Goal: Navigation & Orientation: Find specific page/section

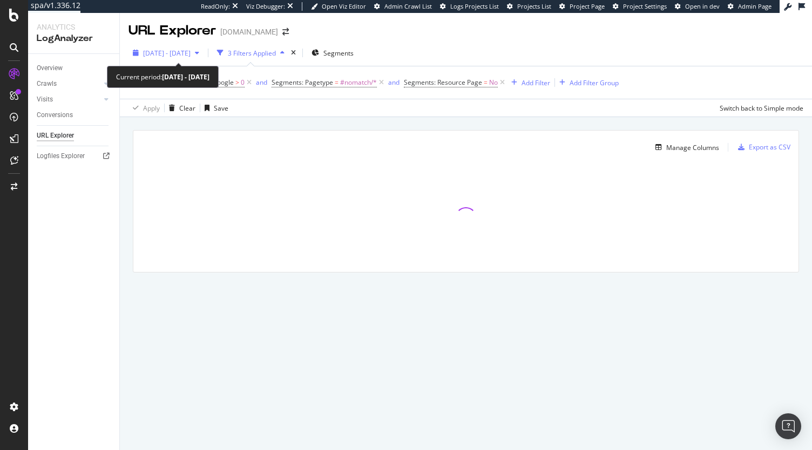
click at [188, 53] on span "2025 Jun. 17th - Jul. 16th" at bounding box center [166, 53] width 47 height 9
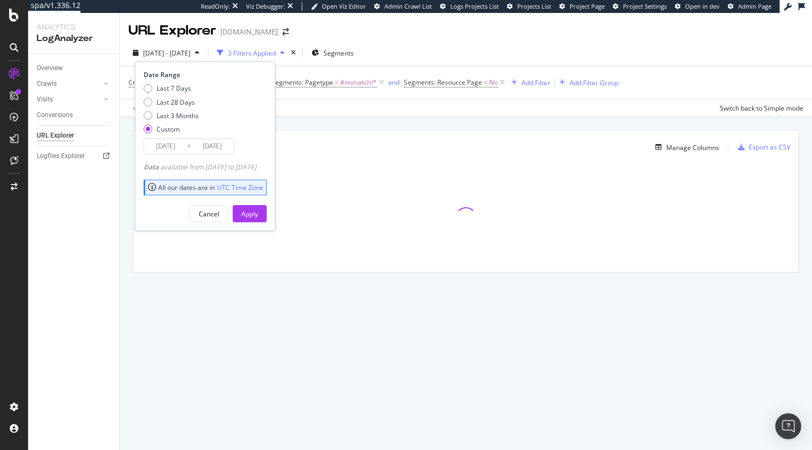
click at [201, 147] on input "2025/07/16" at bounding box center [212, 146] width 43 height 15
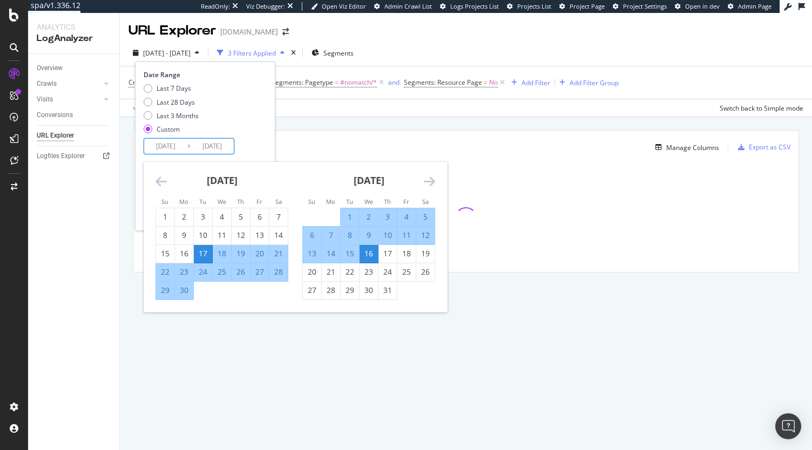
click at [433, 185] on icon "Move forward to switch to the next month." at bounding box center [429, 181] width 11 height 13
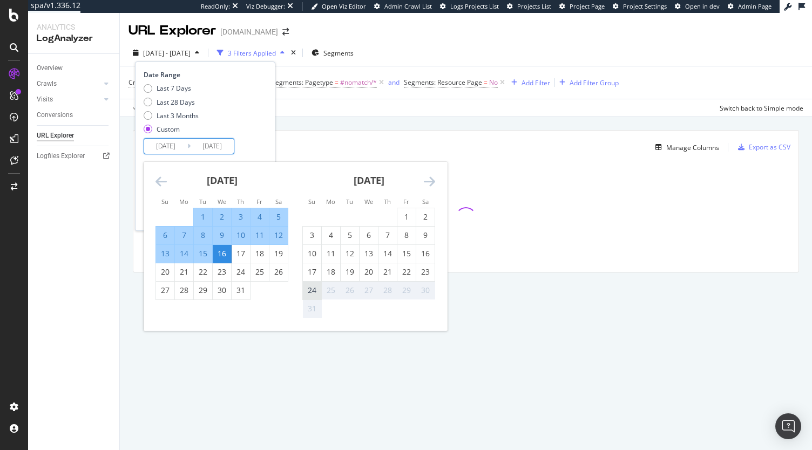
click at [312, 292] on div "24" at bounding box center [312, 290] width 18 height 11
type input "2025/08/24"
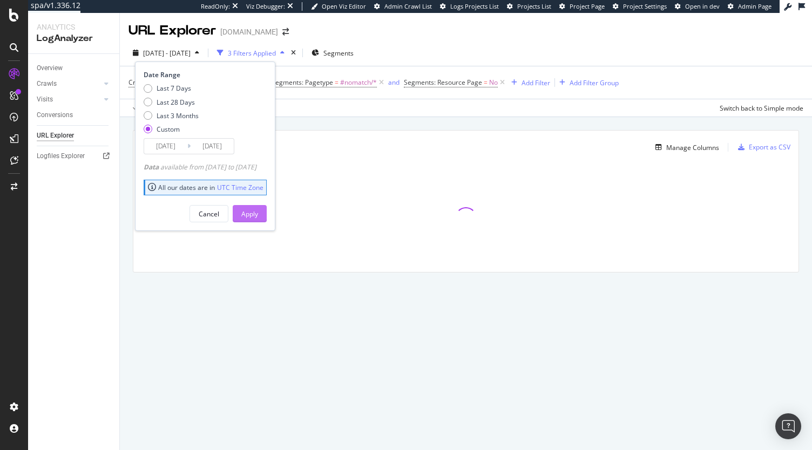
click at [258, 218] on div "Apply" at bounding box center [249, 214] width 17 height 16
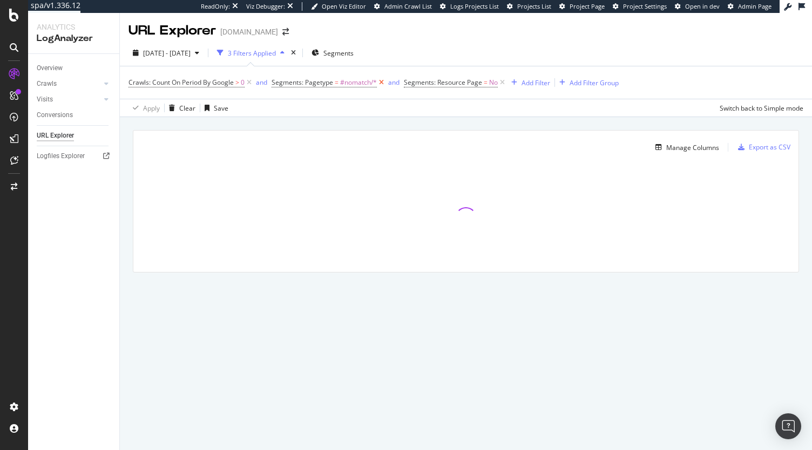
click at [381, 82] on icon at bounding box center [381, 82] width 9 height 11
click at [55, 67] on div "Overview" at bounding box center [50, 68] width 26 height 11
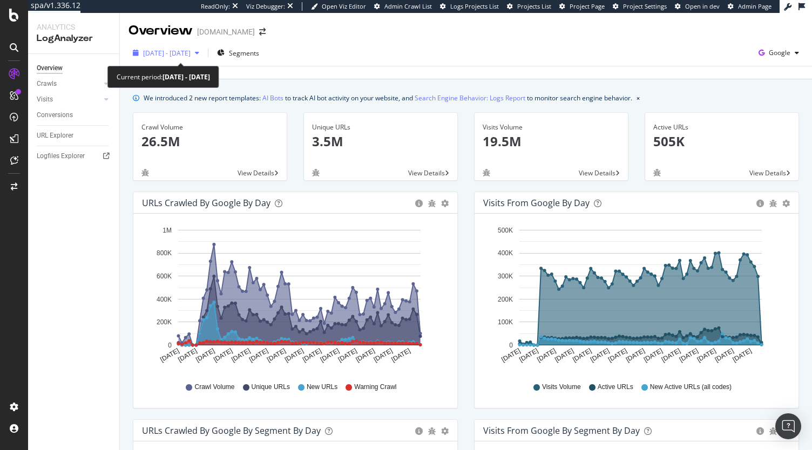
click at [176, 57] on span "2025 Jun. 17th - Aug. 24th" at bounding box center [166, 53] width 47 height 9
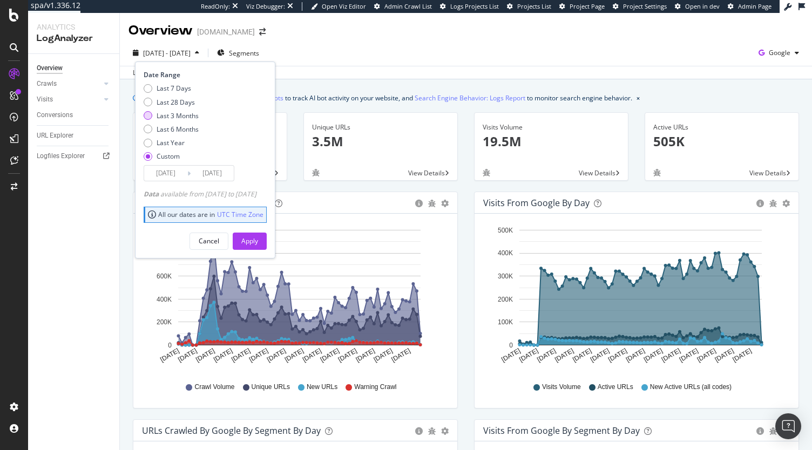
click at [190, 112] on div "Last 3 Months" at bounding box center [178, 115] width 42 height 9
click at [191, 132] on div "Last 6 Months" at bounding box center [178, 129] width 42 height 9
type input "2025/02/25"
click at [258, 240] on div "Apply" at bounding box center [249, 240] width 17 height 9
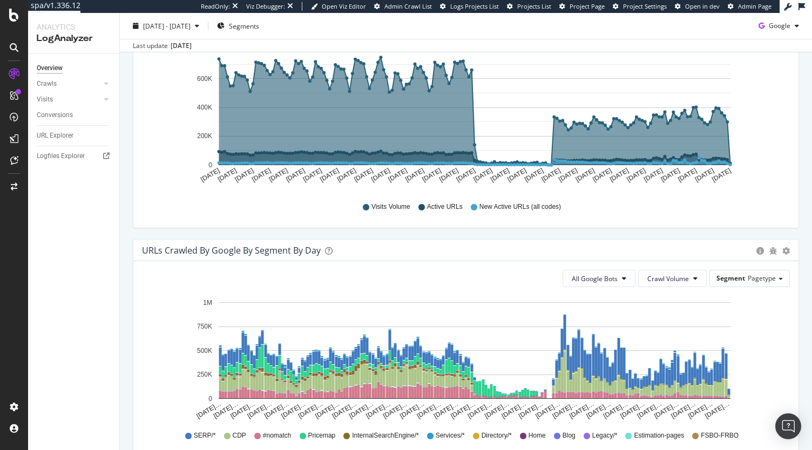
scroll to position [486, 0]
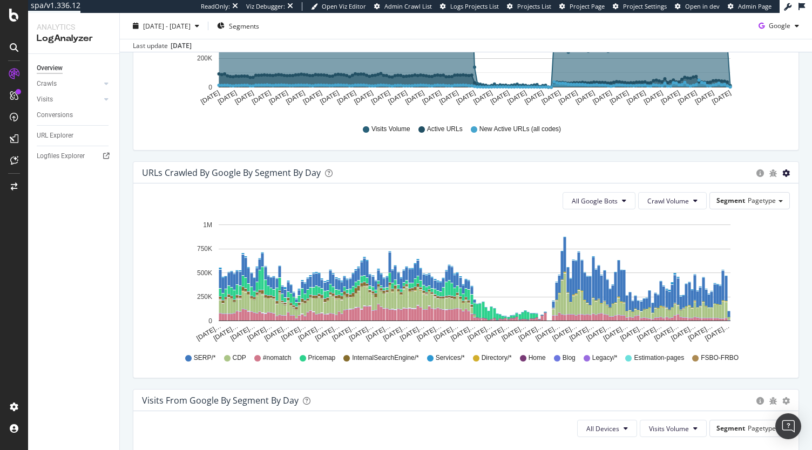
click at [756, 283] on icon "Feb 25… Mar 03… Mar 09… Mar 15… Mar 21… Mar 27… Apr 02… Apr 08… Apr 14… Apr 20……" at bounding box center [462, 280] width 640 height 125
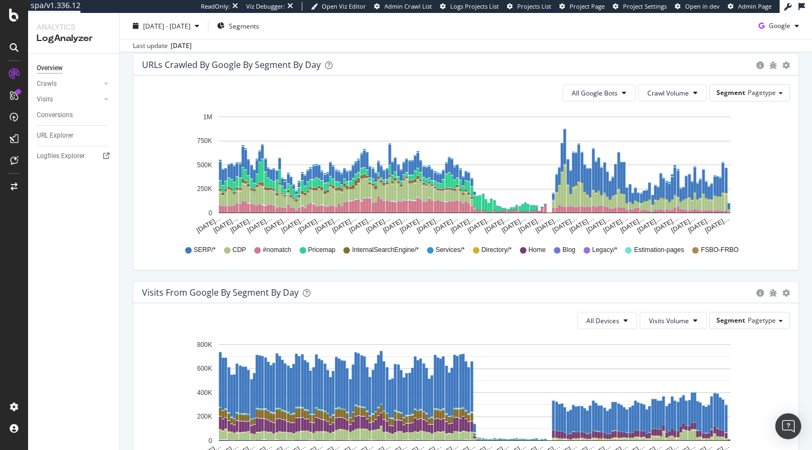
scroll to position [648, 0]
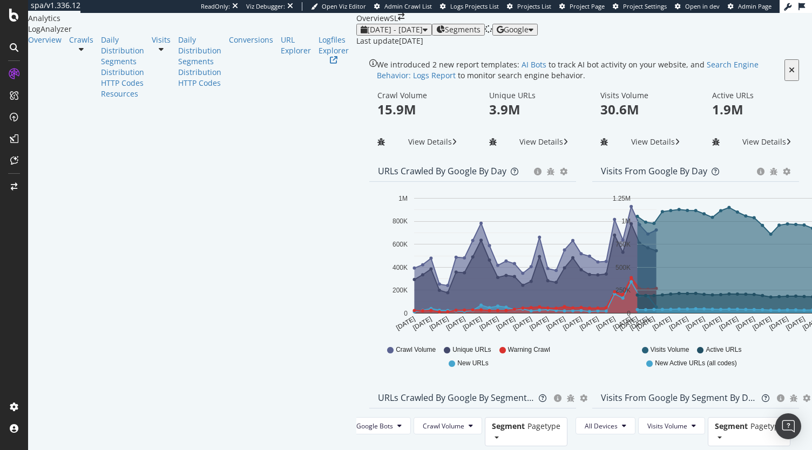
click at [356, 42] on div "2025 Jul. 24th - Aug. 22nd Segments Google Last update Aug. 24, 2025" at bounding box center [584, 35] width 456 height 23
click at [367, 35] on span "2025 Jul. 24th - Aug. 22nd" at bounding box center [395, 29] width 56 height 10
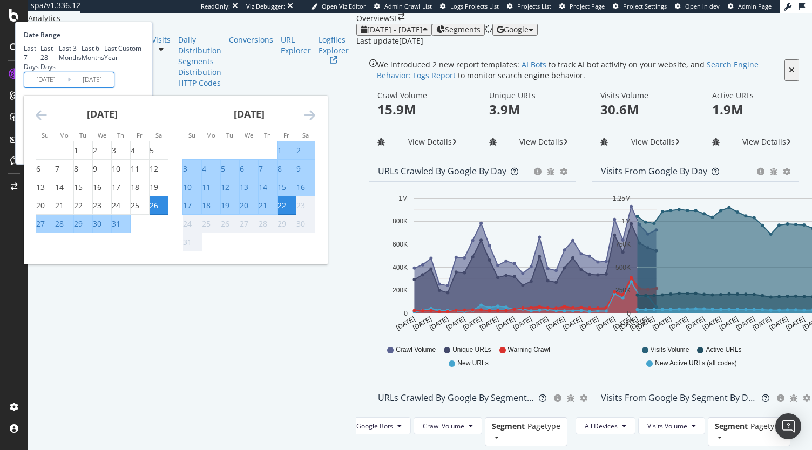
click at [114, 87] on input "2025/08/22" at bounding box center [92, 79] width 43 height 15
click at [305, 211] on div "23" at bounding box center [300, 205] width 9 height 11
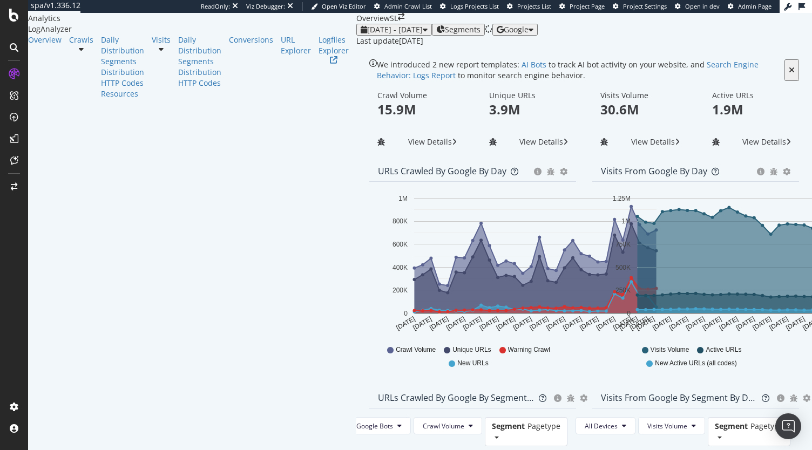
click at [376, 36] on div "2025 Jul. 24th - Aug. 22nd Segments Google" at bounding box center [584, 30] width 456 height 12
click at [318, 56] on div "Logfiles Explorer" at bounding box center [333, 46] width 30 height 22
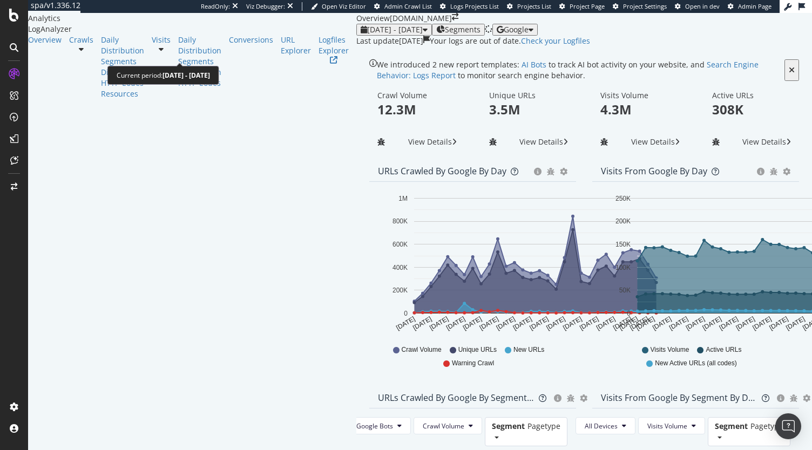
click at [367, 35] on span "2025 Jul. 19th - Aug. 17th" at bounding box center [395, 29] width 56 height 10
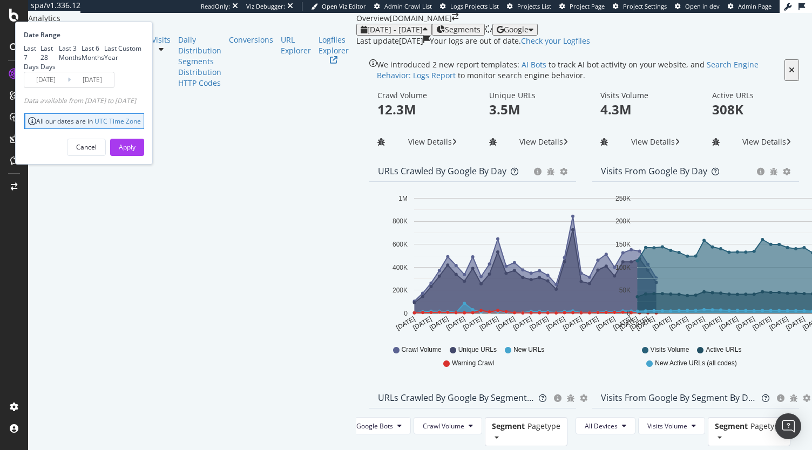
click at [114, 87] on input "2025/08/17" at bounding box center [92, 79] width 43 height 15
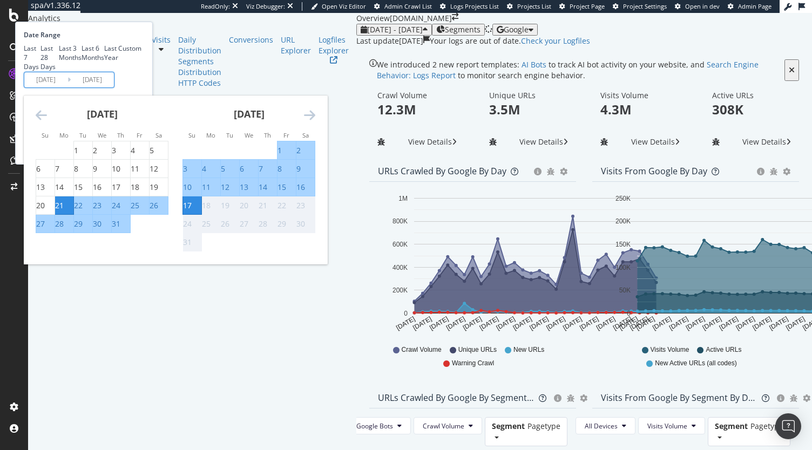
click at [393, 36] on div "2025 Jul. 19th - Aug. 17th Segments Date Range Last 7 Days Last 28 Days Last 3 …" at bounding box center [584, 30] width 456 height 12
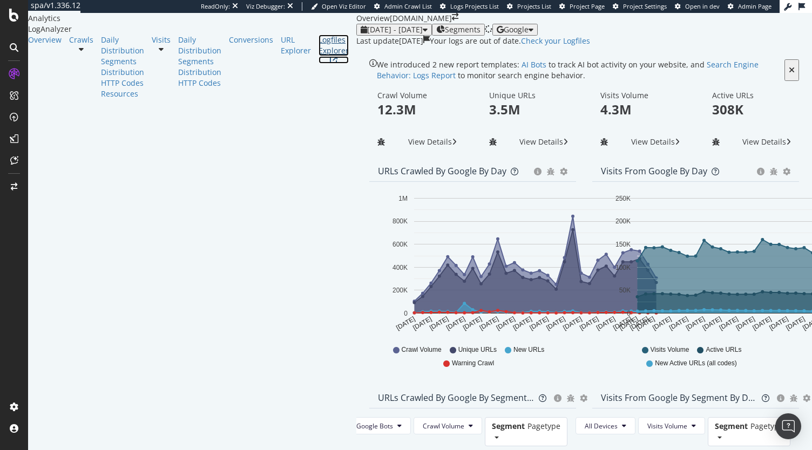
click at [318, 56] on div "Logfiles Explorer" at bounding box center [333, 46] width 30 height 22
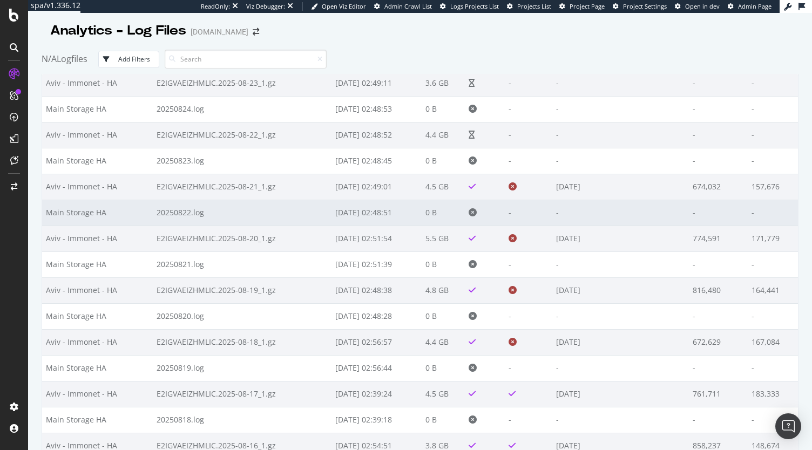
scroll to position [162, 0]
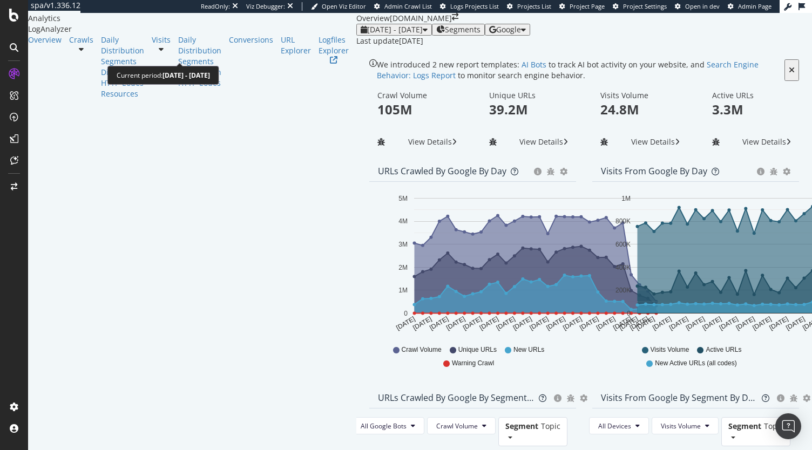
click at [361, 34] on div "2025 Jul. 25th - Aug. 23rd" at bounding box center [394, 29] width 67 height 9
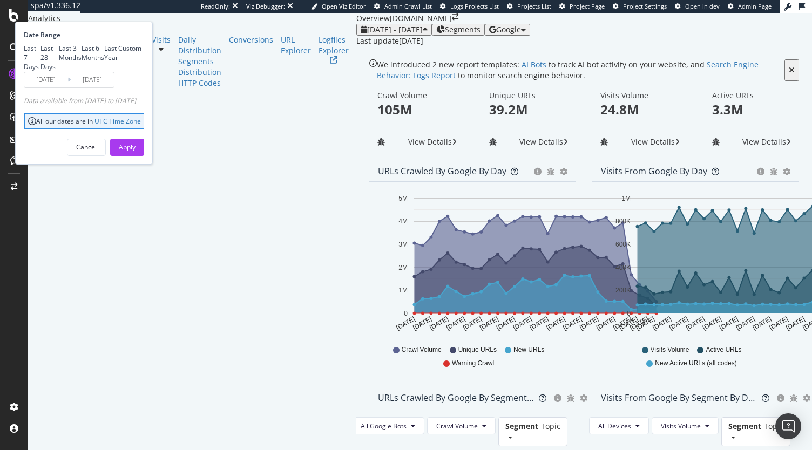
click at [114, 87] on input "2025/08/23" at bounding box center [92, 79] width 43 height 15
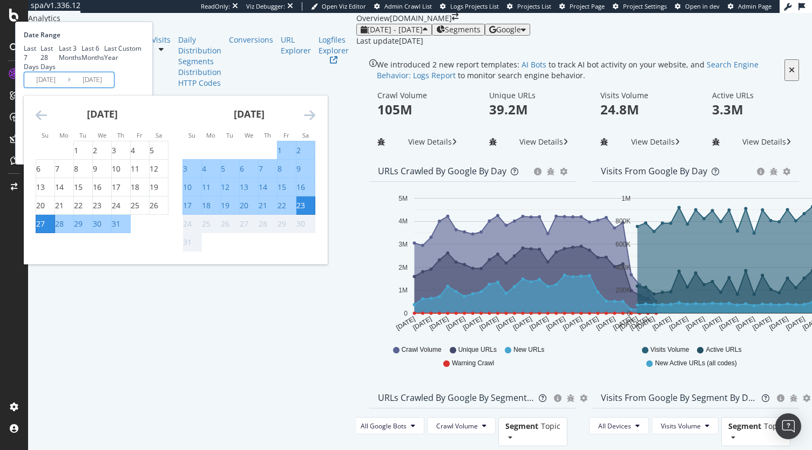
click at [456, 193] on div "URLs Crawled by Google by day Area Table Hold CTRL while clicking to filter the…" at bounding box center [472, 273] width 223 height 227
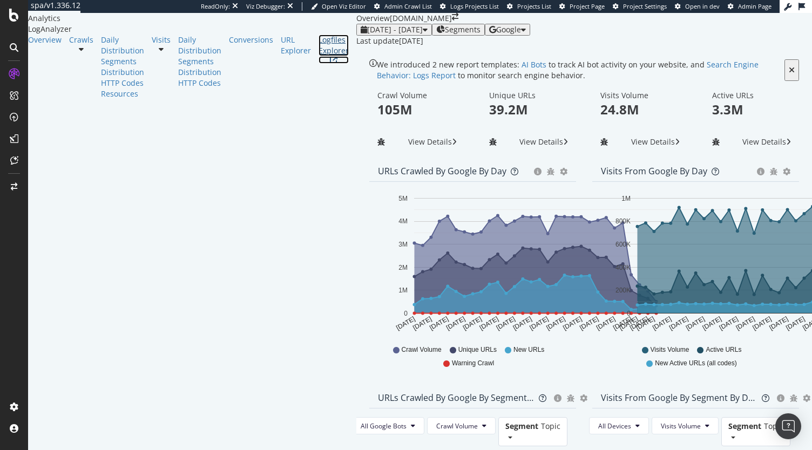
click at [318, 56] on div "Logfiles Explorer" at bounding box center [333, 46] width 30 height 22
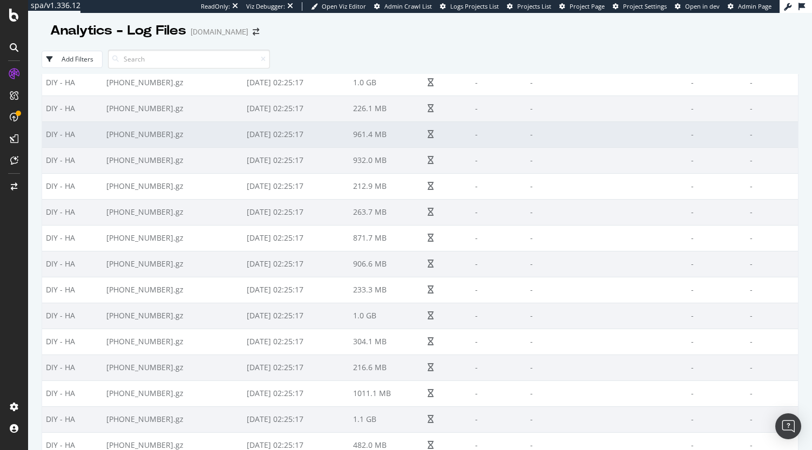
scroll to position [432, 0]
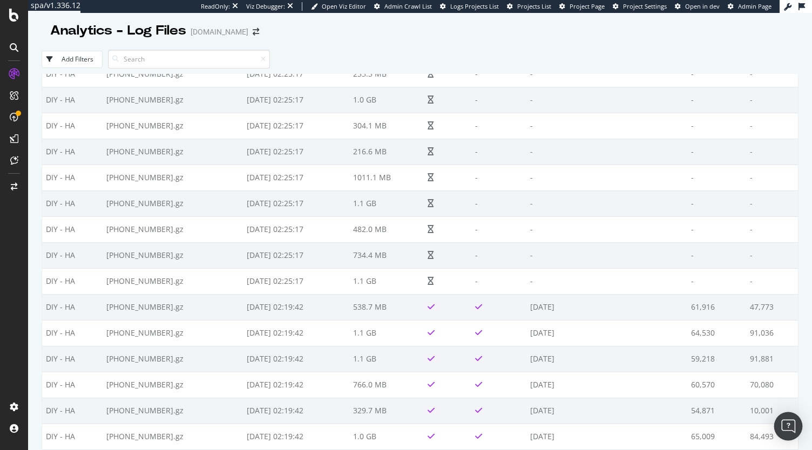
click at [783, 425] on img "Open Intercom Messenger" at bounding box center [788, 426] width 14 height 14
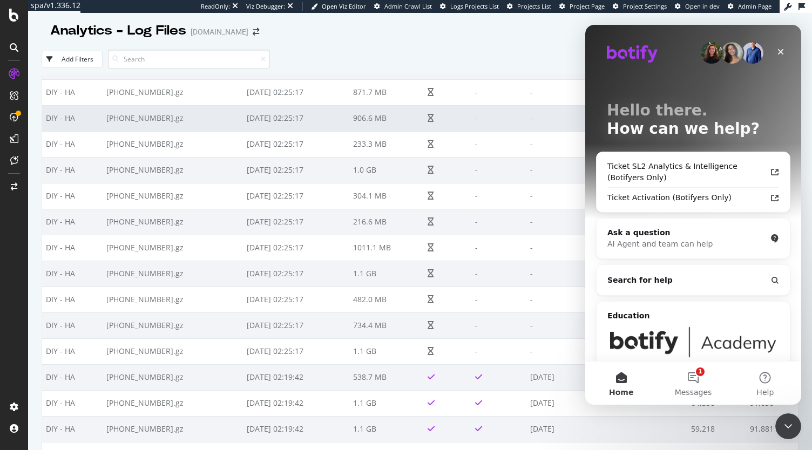
scroll to position [378, 0]
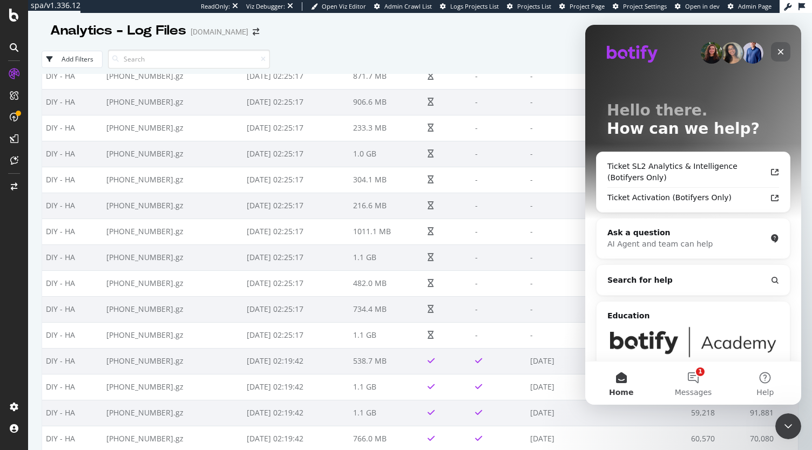
click at [775, 58] on div "Close" at bounding box center [780, 51] width 19 height 19
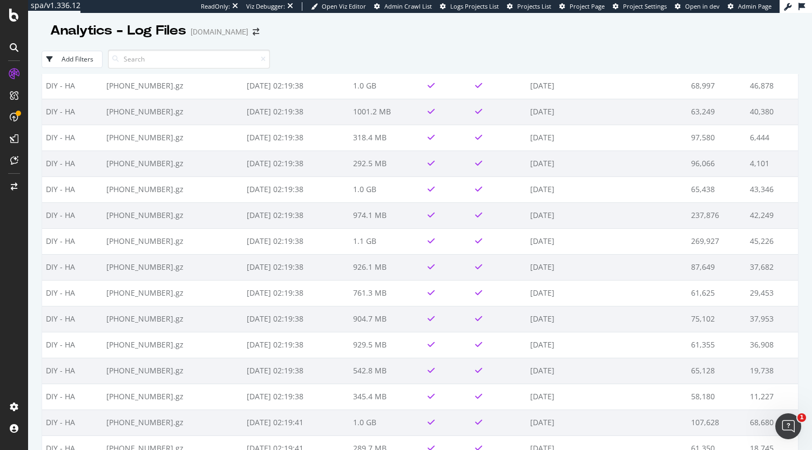
scroll to position [1457, 0]
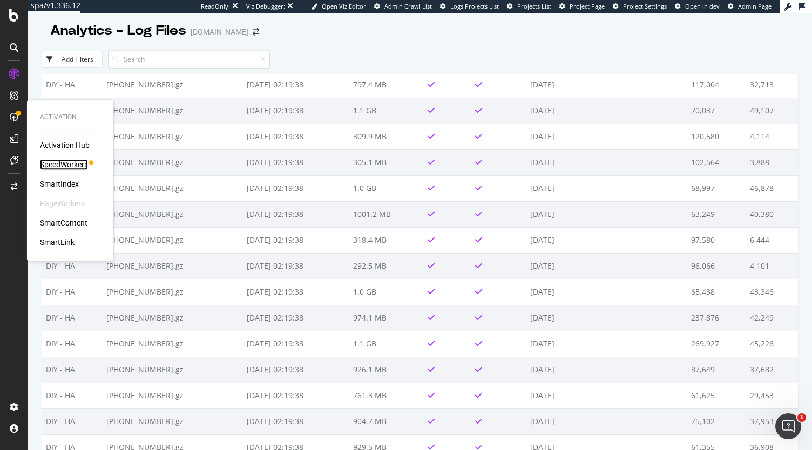
click at [60, 166] on div "SpeedWorkers" at bounding box center [64, 164] width 48 height 11
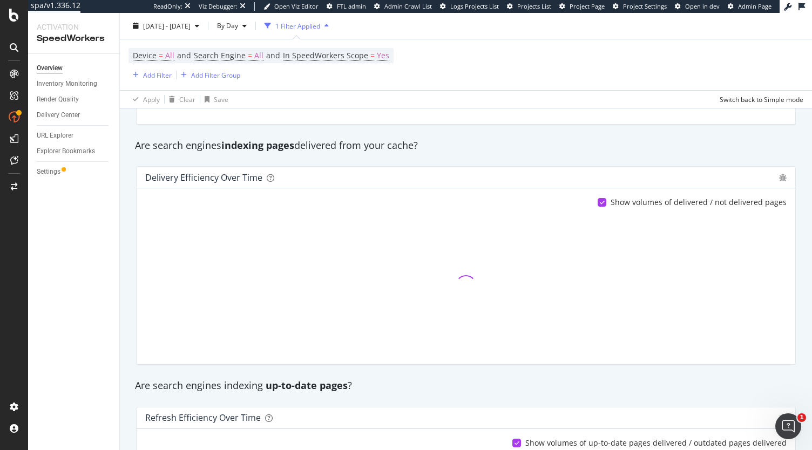
scroll to position [162, 0]
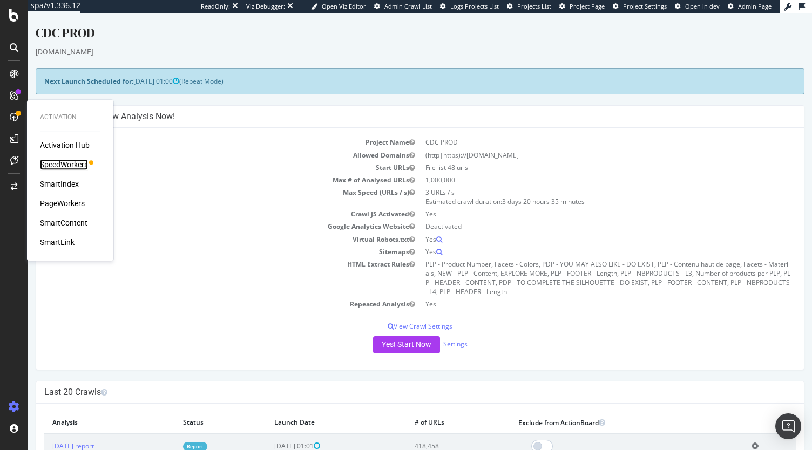
click at [62, 164] on div "SpeedWorkers" at bounding box center [64, 164] width 48 height 11
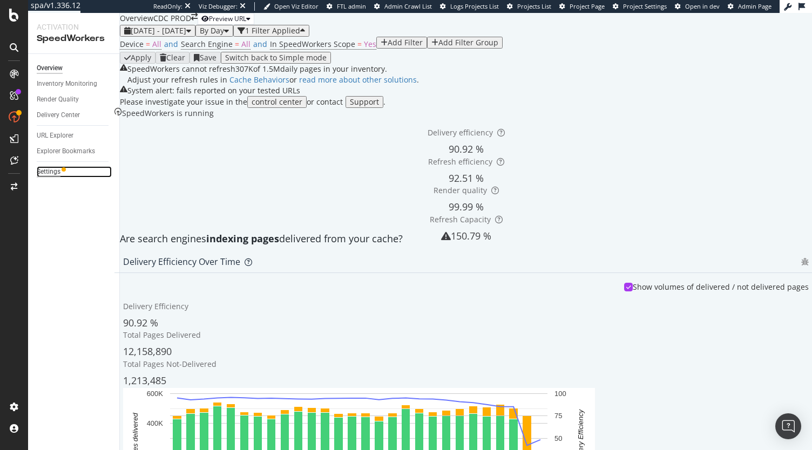
click at [47, 175] on div "Settings" at bounding box center [49, 171] width 24 height 11
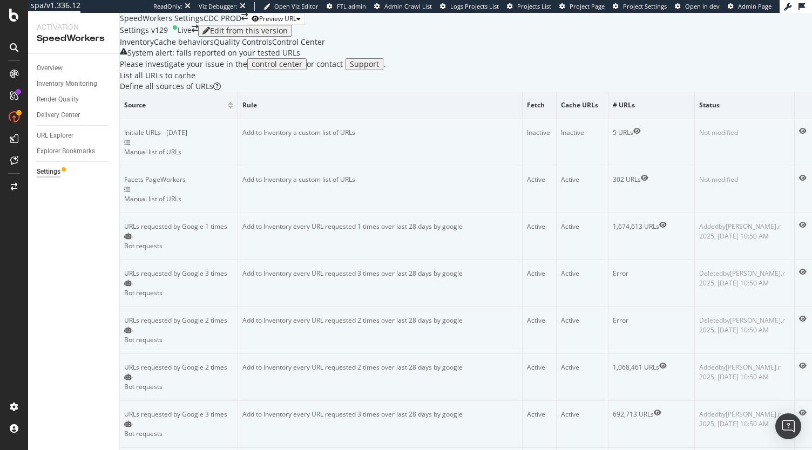
click at [168, 37] on div "Settings v129" at bounding box center [144, 31] width 48 height 12
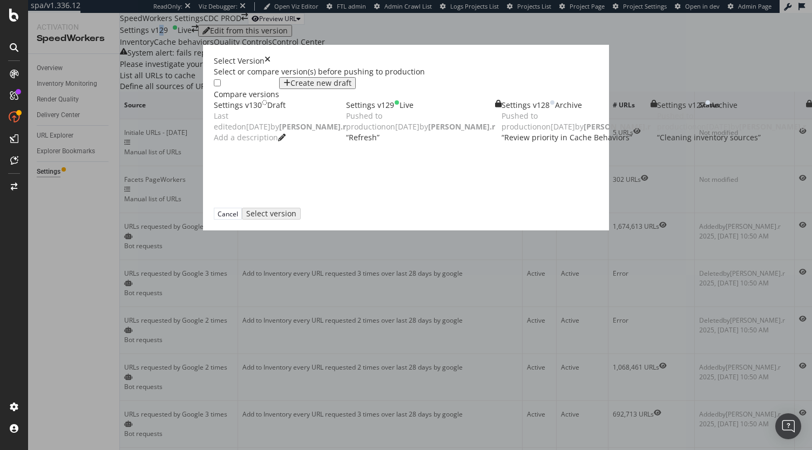
click at [270, 56] on icon "times" at bounding box center [267, 61] width 6 height 11
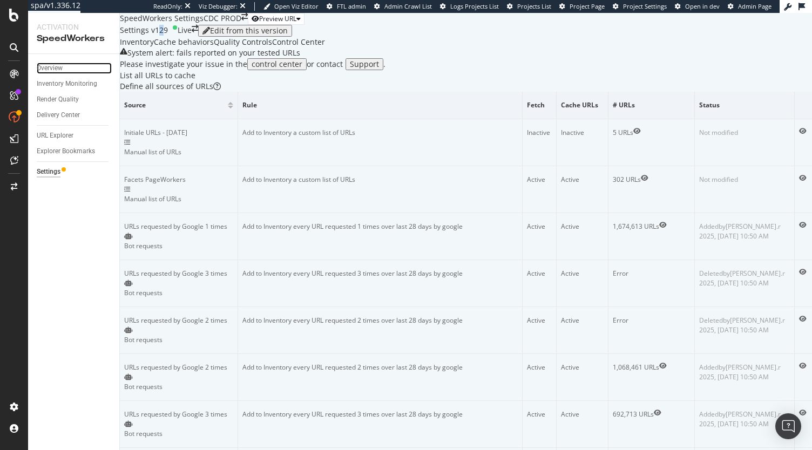
click at [55, 66] on div "Overview" at bounding box center [50, 68] width 26 height 11
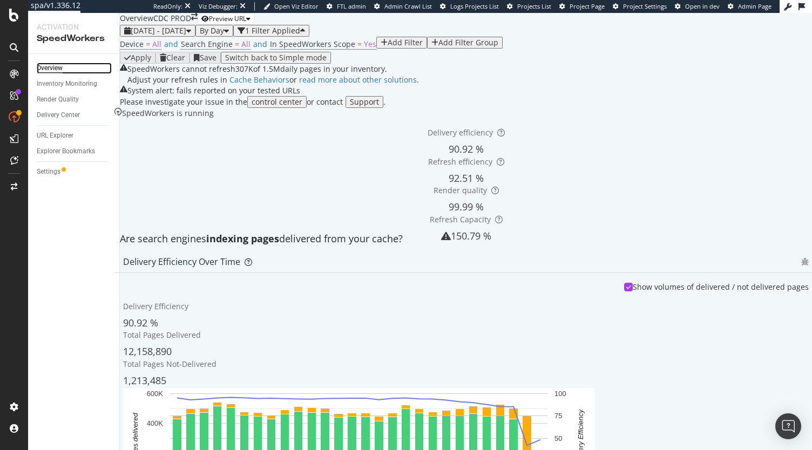
scroll to position [702, 0]
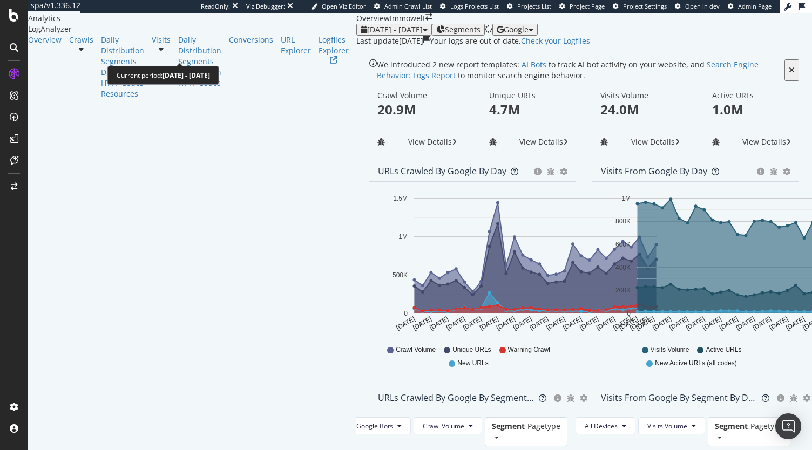
click at [367, 34] on div "[DATE] - [DATE]" at bounding box center [395, 29] width 56 height 9
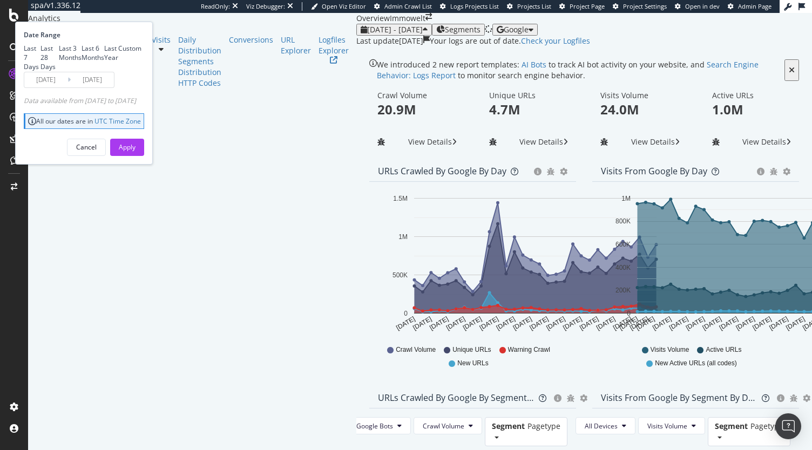
click at [114, 87] on input "[DATE]" at bounding box center [92, 79] width 43 height 15
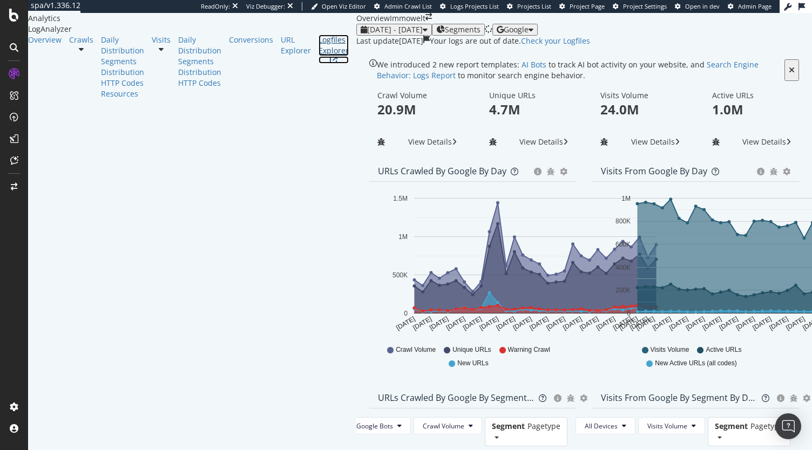
click at [318, 56] on div "Logfiles Explorer" at bounding box center [333, 46] width 30 height 22
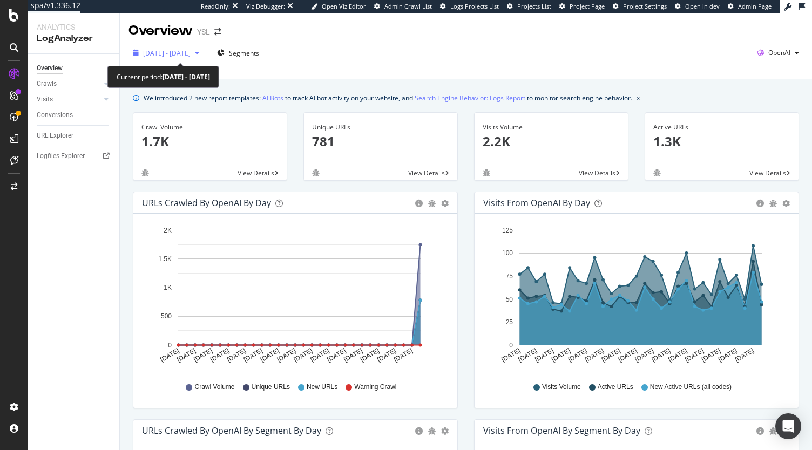
click at [198, 47] on div "2025 Jul. 22nd - Aug. 20th" at bounding box center [165, 53] width 75 height 16
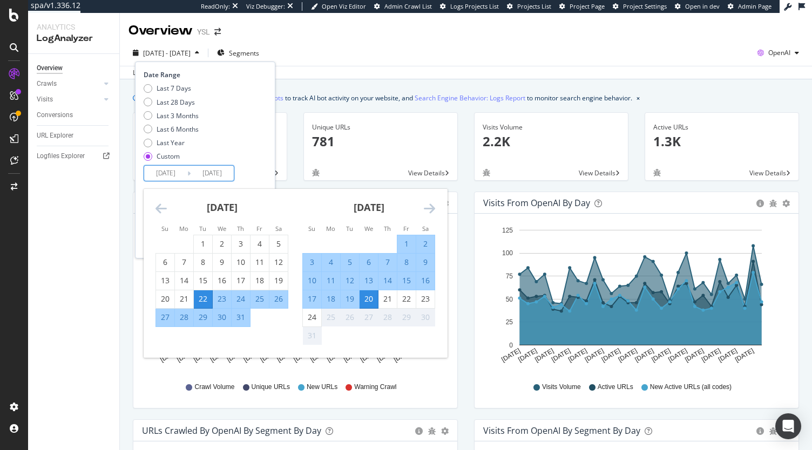
click at [176, 174] on input "2025/07/22" at bounding box center [165, 173] width 43 height 15
click at [204, 175] on input "2025/08/20" at bounding box center [212, 173] width 43 height 15
drag, startPoint x: 311, startPoint y: 316, endPoint x: 308, endPoint y: 309, distance: 7.5
click at [312, 316] on div "24" at bounding box center [312, 317] width 18 height 11
type input "2025/08/24"
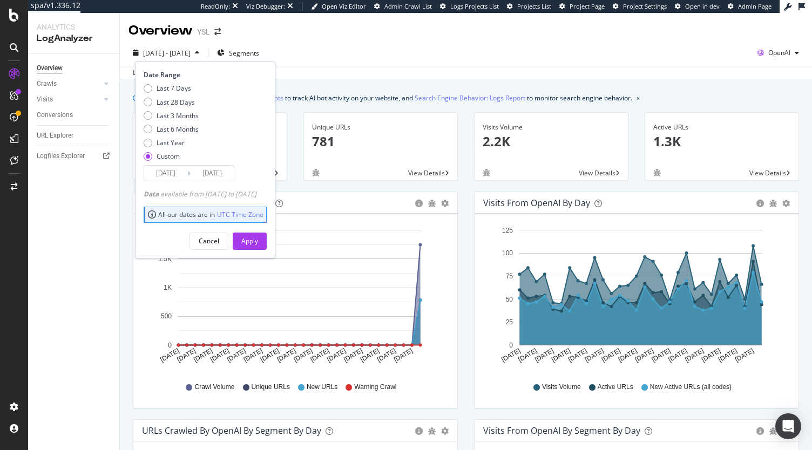
click at [254, 230] on div "Cancel Apply" at bounding box center [205, 237] width 123 height 25
click at [254, 240] on button "Apply" at bounding box center [250, 241] width 34 height 17
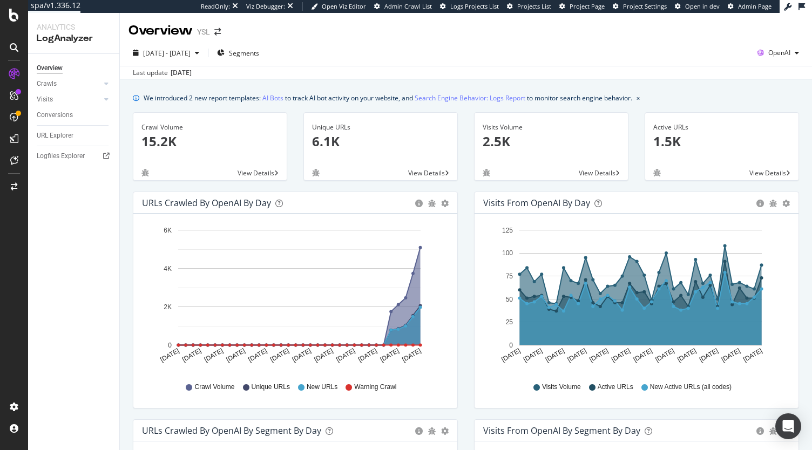
click at [799, 55] on div "2025 Jul. 22nd - Aug. 24th Segments OpenAI" at bounding box center [466, 55] width 692 height 22
click at [773, 52] on span "OpenAI" at bounding box center [779, 52] width 22 height 9
click at [701, 84] on span "Other AI Bots" at bounding box center [715, 83] width 40 height 10
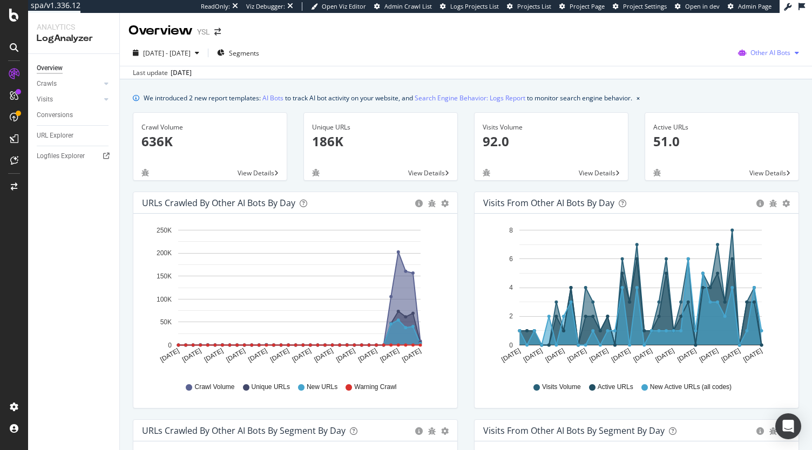
click at [776, 53] on span "Other AI Bots" at bounding box center [770, 52] width 40 height 9
click at [764, 117] on span "OpenAI" at bounding box center [772, 115] width 42 height 10
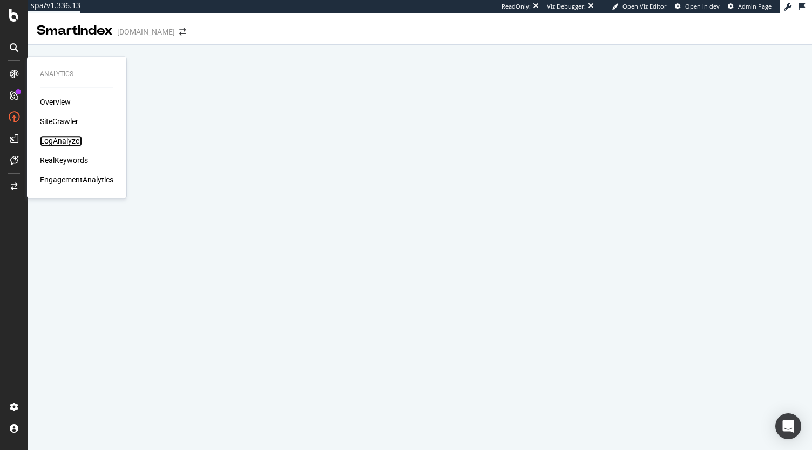
click at [57, 139] on div "LogAnalyzer" at bounding box center [61, 140] width 42 height 11
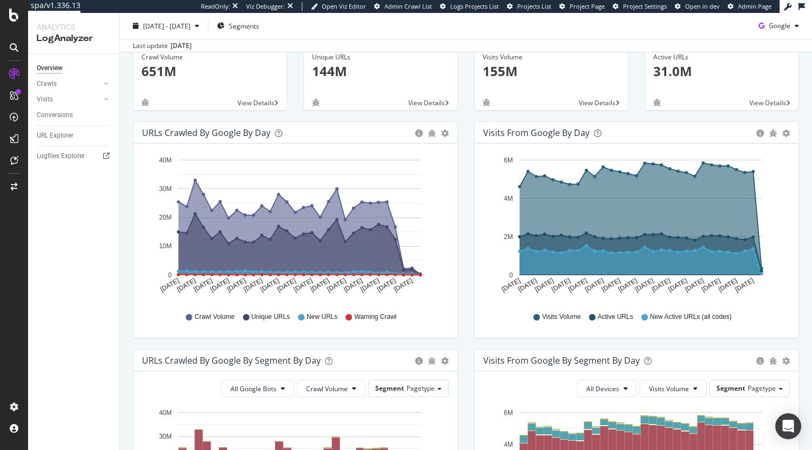
scroll to position [54, 0]
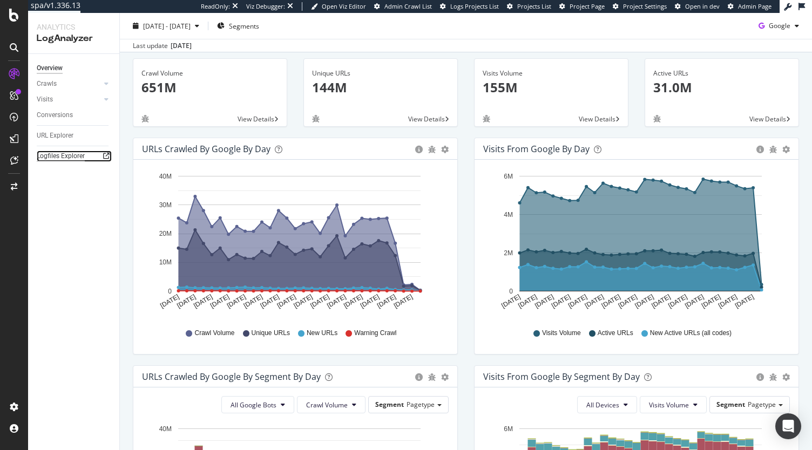
click at [64, 158] on div "Logfiles Explorer" at bounding box center [61, 156] width 48 height 11
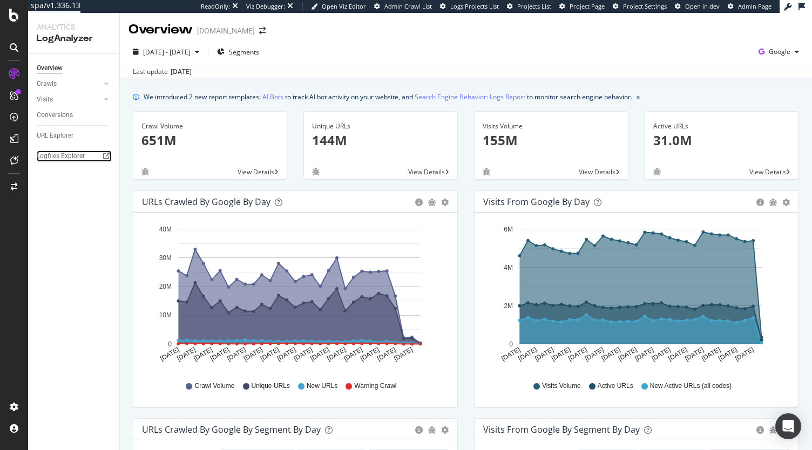
scroll to position [0, 0]
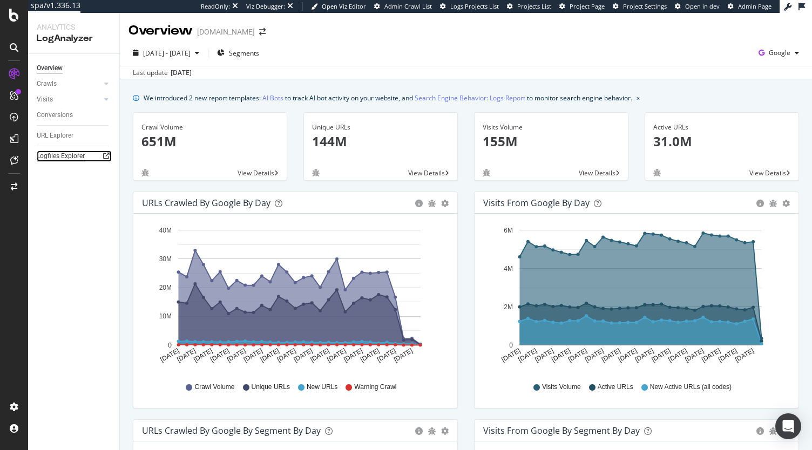
click at [60, 159] on div "Logfiles Explorer" at bounding box center [61, 156] width 48 height 11
